Goal: Task Accomplishment & Management: Manage account settings

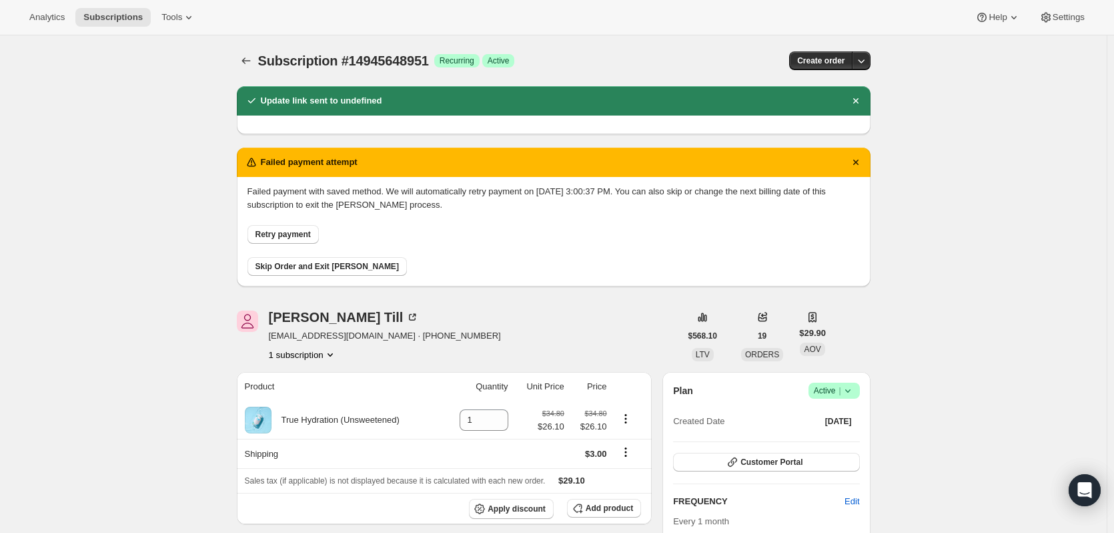
scroll to position [334, 0]
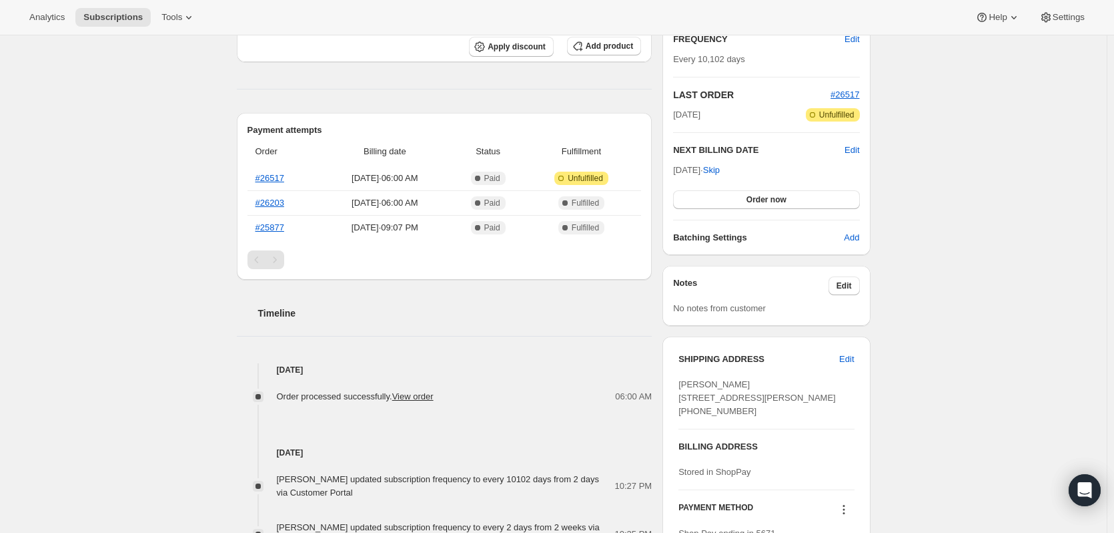
scroll to position [67, 0]
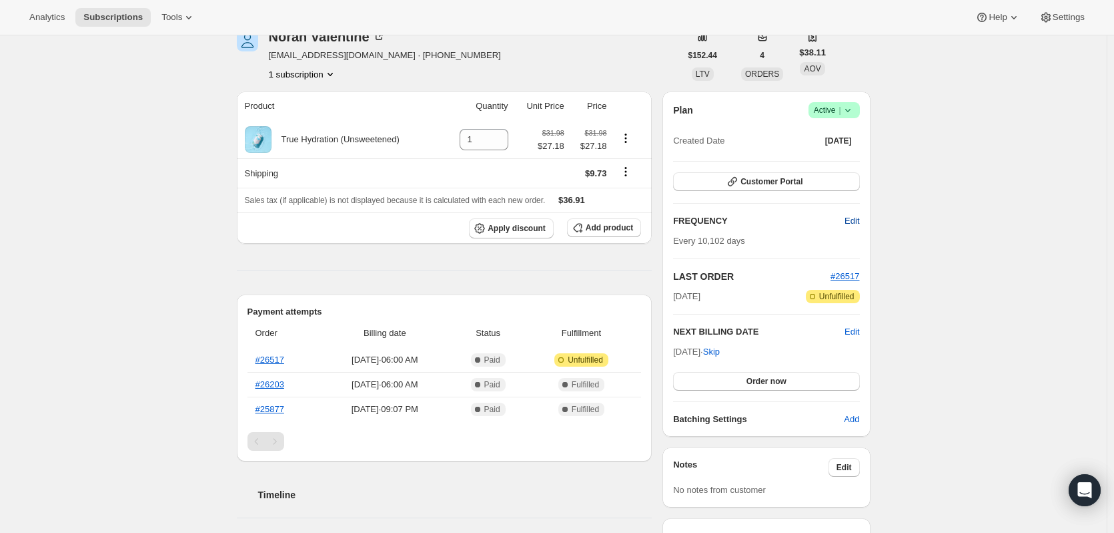
click at [846, 221] on button "Edit" at bounding box center [852, 220] width 31 height 21
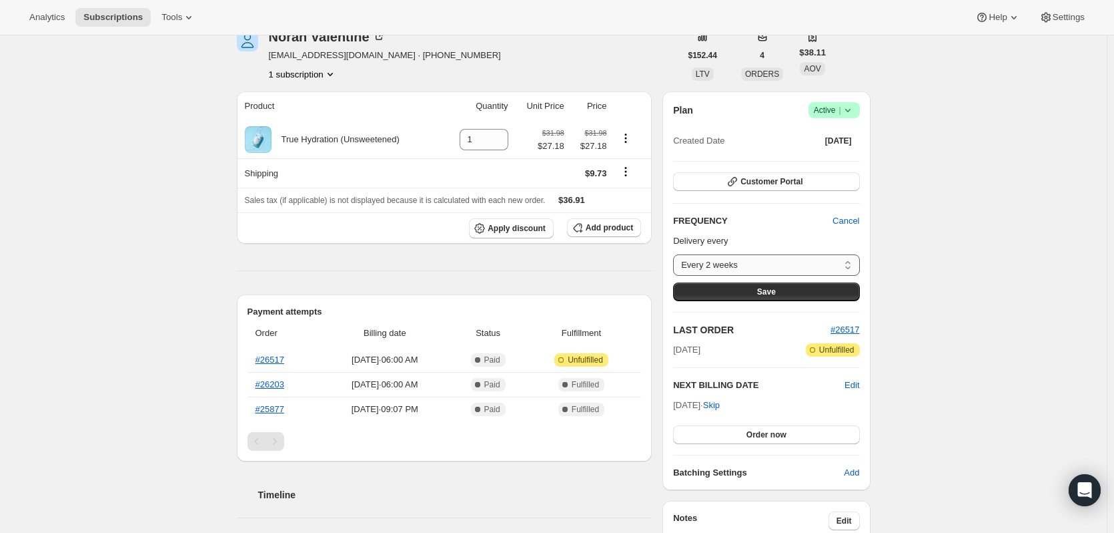
click at [729, 274] on select "Every 2 weeks Monthly Custom..." at bounding box center [766, 264] width 186 height 21
click at [677, 254] on select "Every 2 weeks Monthly Custom..." at bounding box center [766, 264] width 186 height 21
click at [763, 290] on span "Save" at bounding box center [766, 291] width 19 height 11
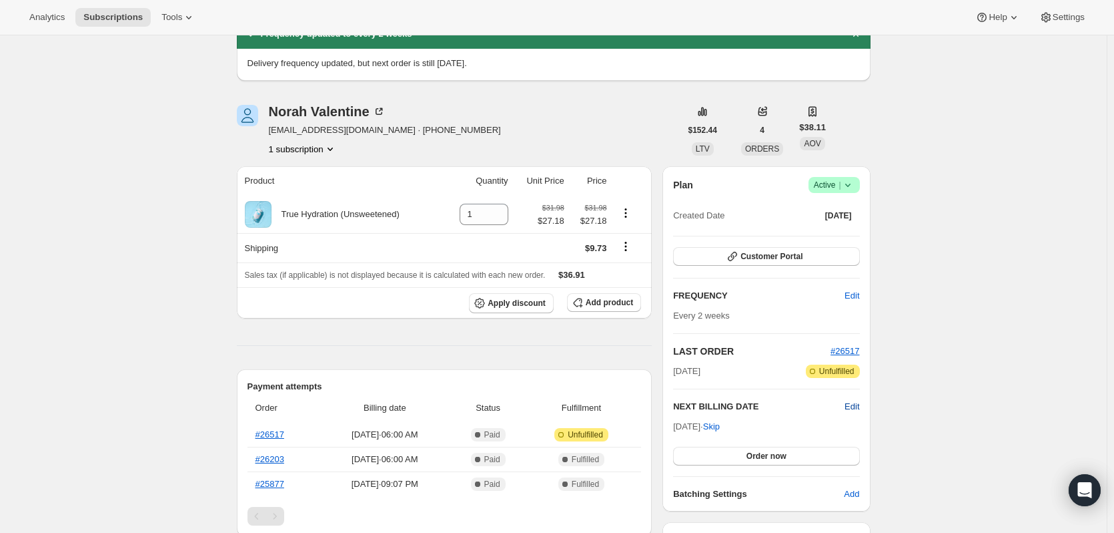
click at [852, 402] on span "Edit" at bounding box center [852, 406] width 15 height 13
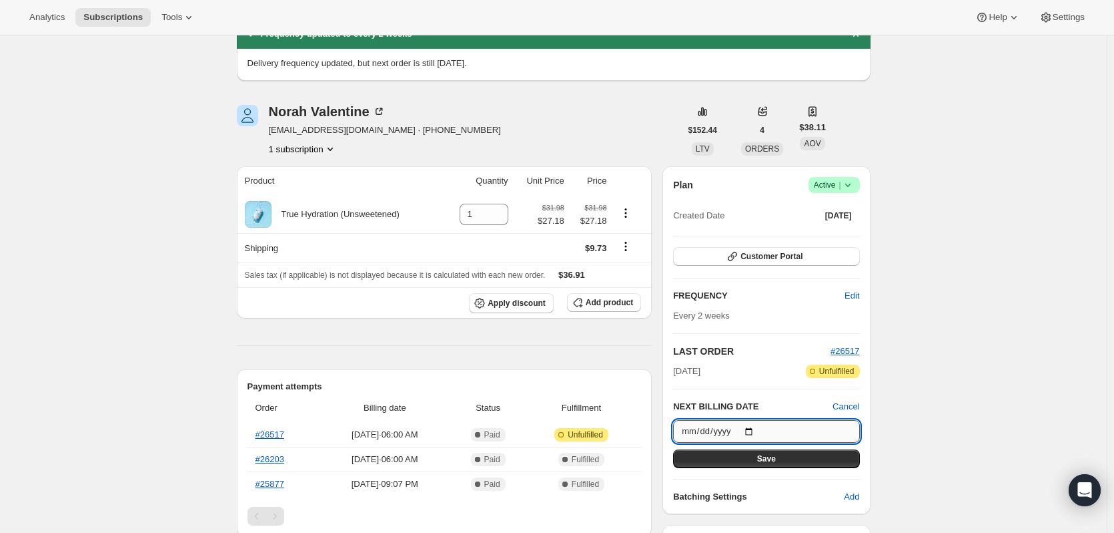
click at [751, 430] on input "2053-04-12" at bounding box center [766, 431] width 186 height 23
type input "2053-05-12"
click at [706, 438] on input "2053-05-12" at bounding box center [766, 431] width 186 height 23
drag, startPoint x: 735, startPoint y: 430, endPoint x: 660, endPoint y: 438, distance: 75.8
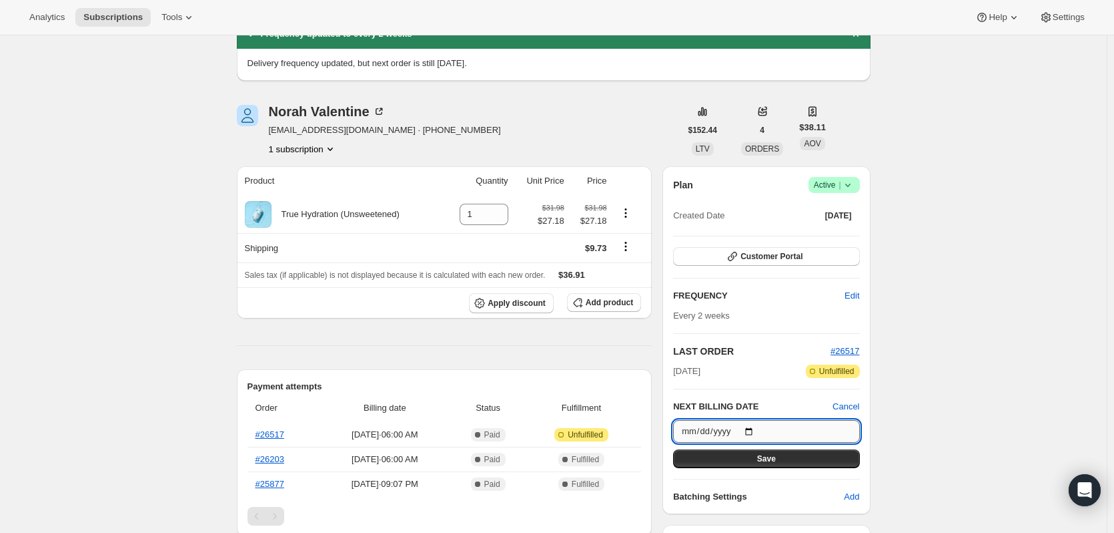
click at [714, 426] on input "2053-05-12" at bounding box center [766, 431] width 186 height 23
click at [691, 432] on input "2053-05-12" at bounding box center [766, 431] width 186 height 23
type input "242025-09-15"
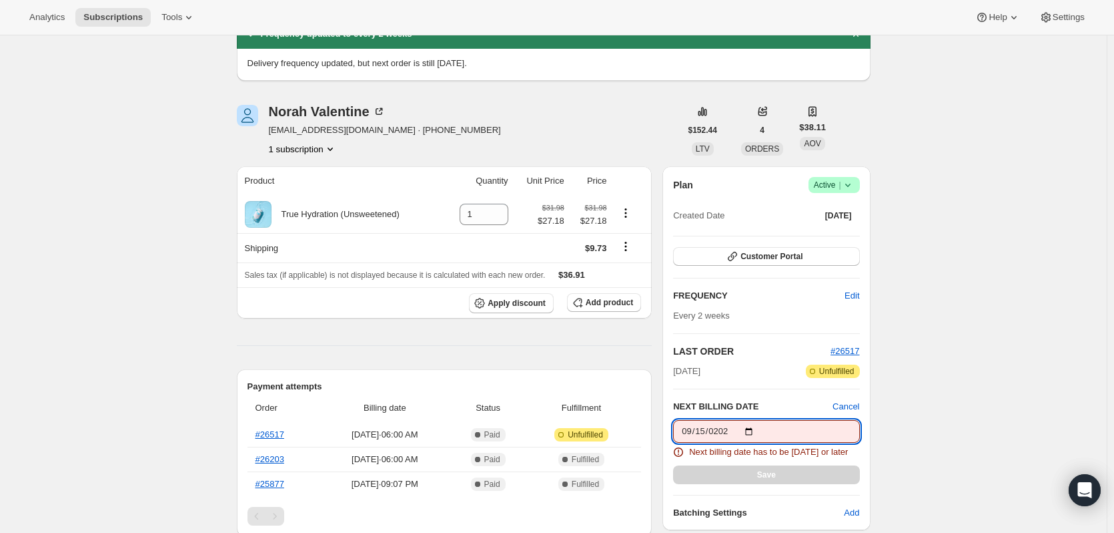
type input "2025-09-15"
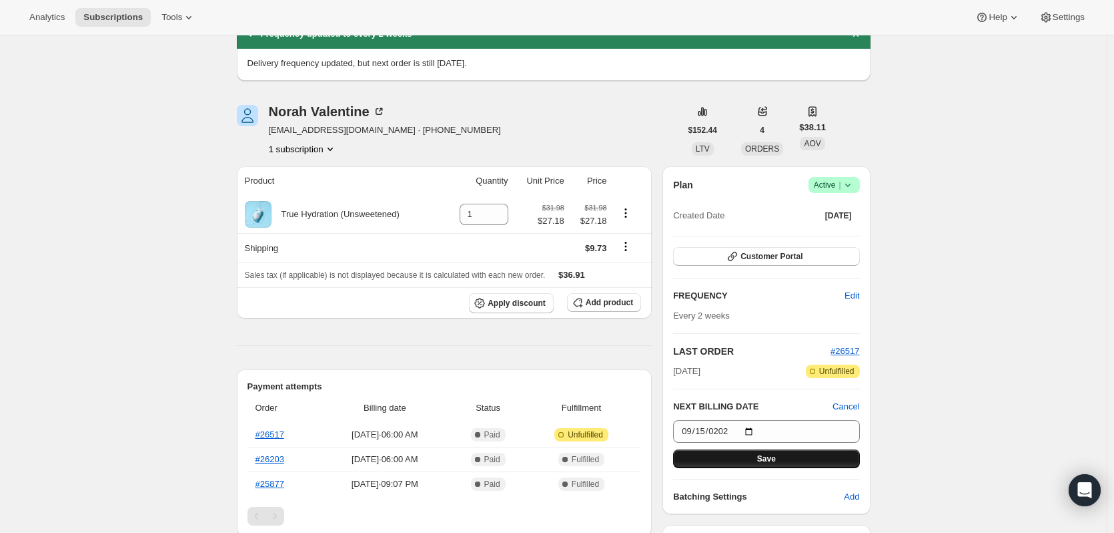
click at [743, 460] on button "Save" at bounding box center [766, 458] width 186 height 19
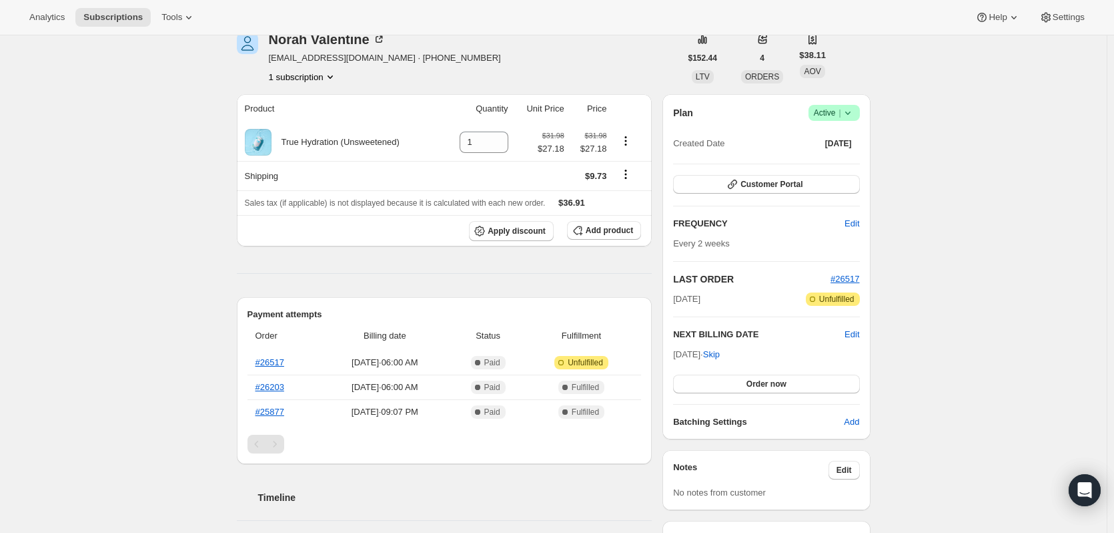
scroll to position [133, 0]
